Goal: Task Accomplishment & Management: Use online tool/utility

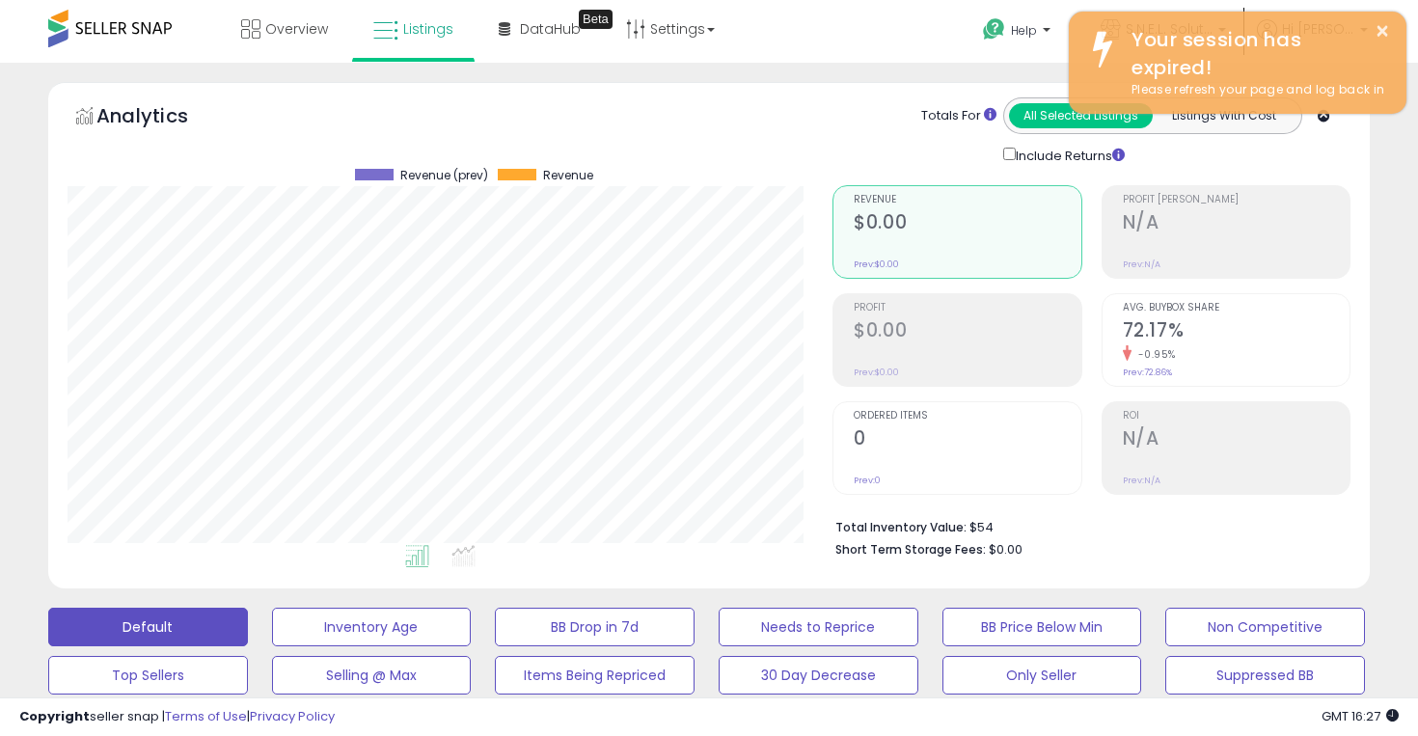
scroll to position [0, 128]
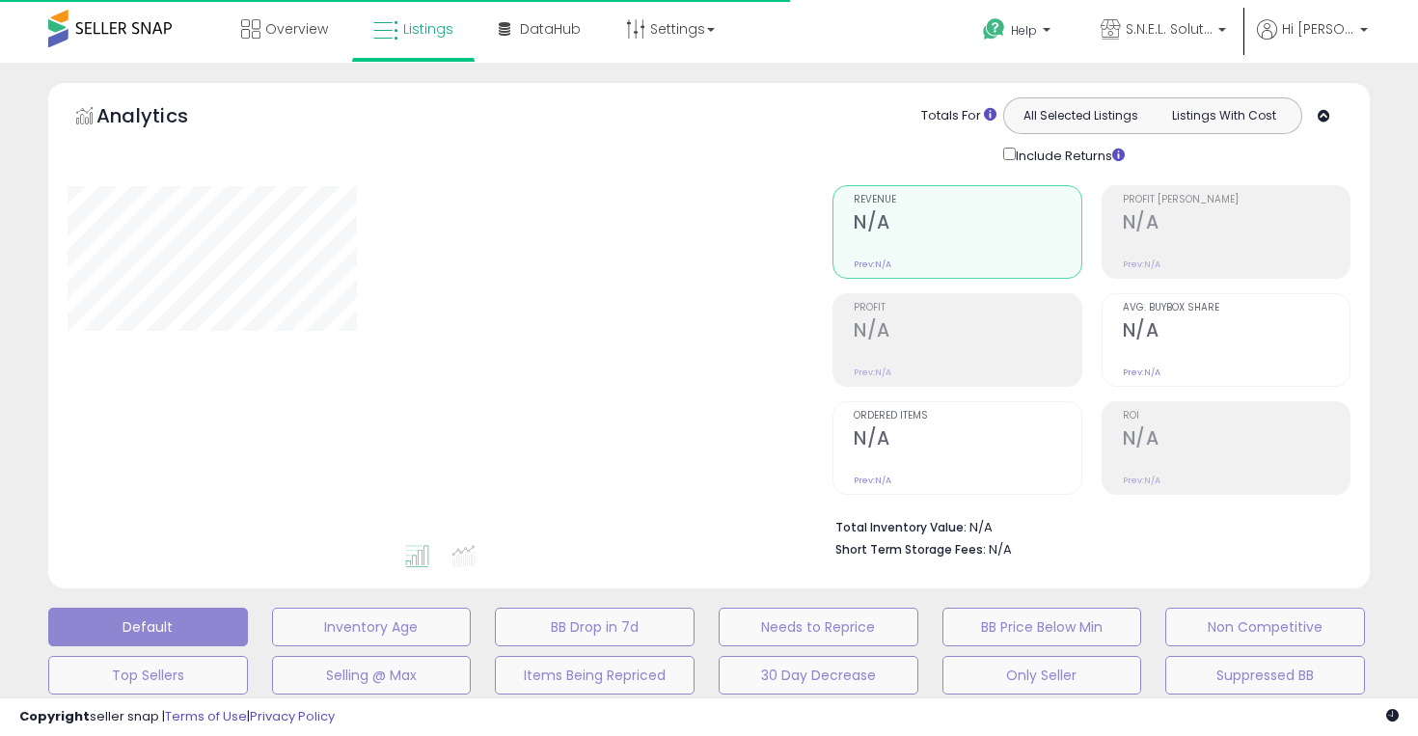
type input "**********"
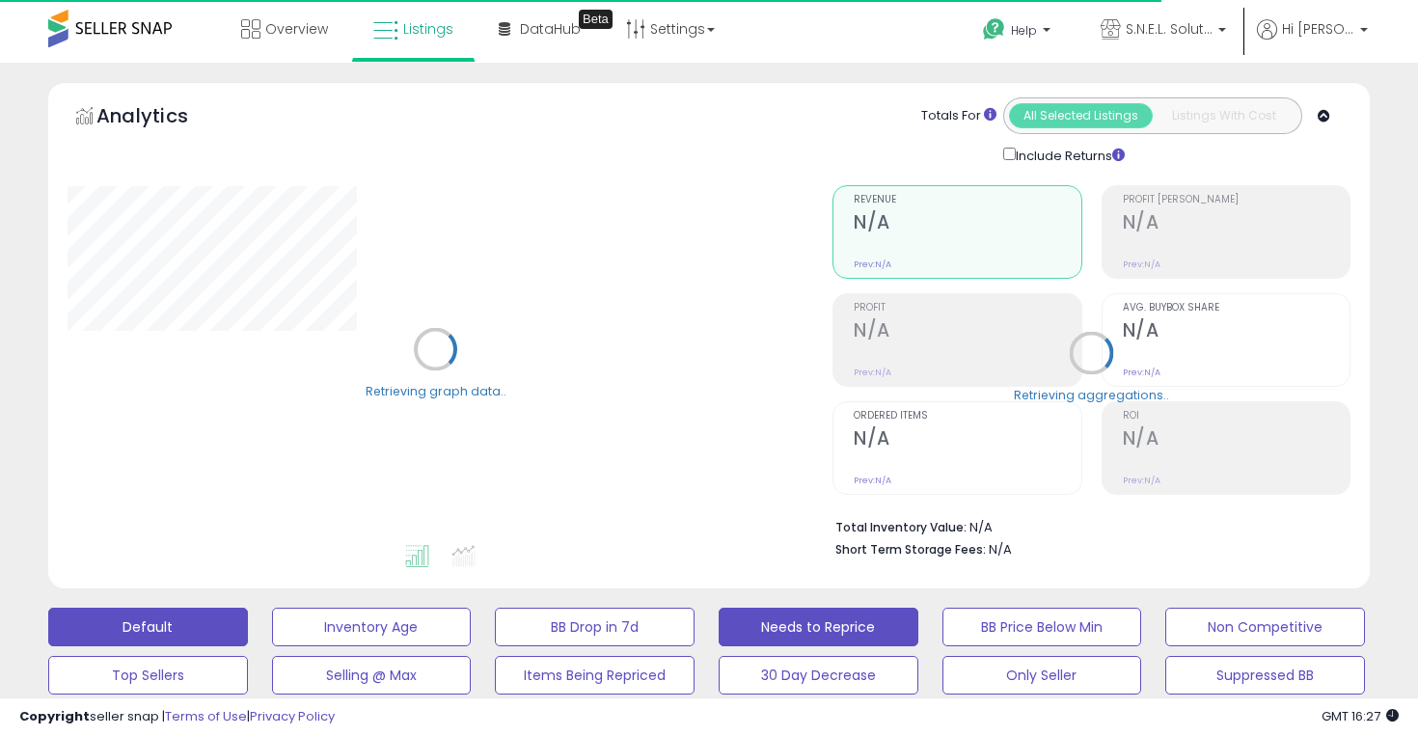
click at [792, 638] on button "Needs to Reprice" at bounding box center [819, 627] width 200 height 39
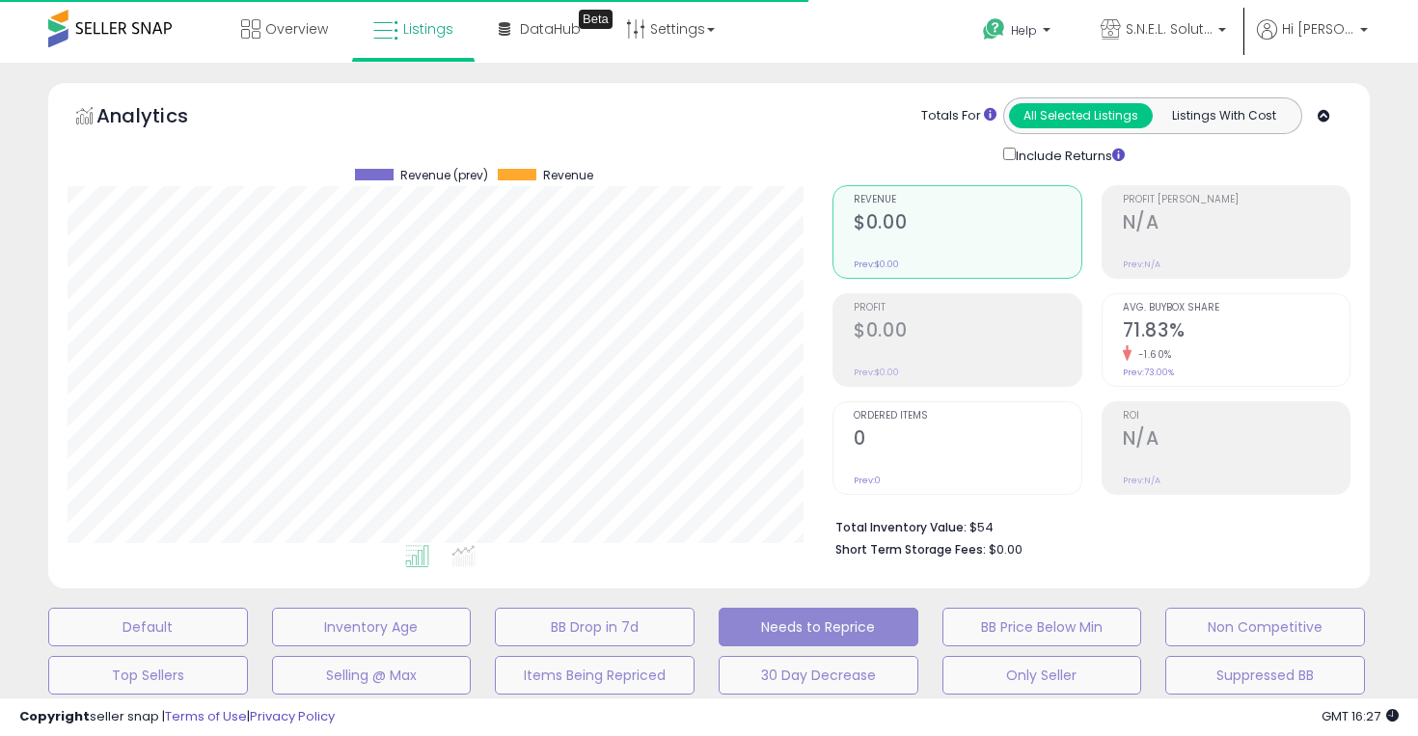
select select "**"
